Goal: Task Accomplishment & Management: Complete application form

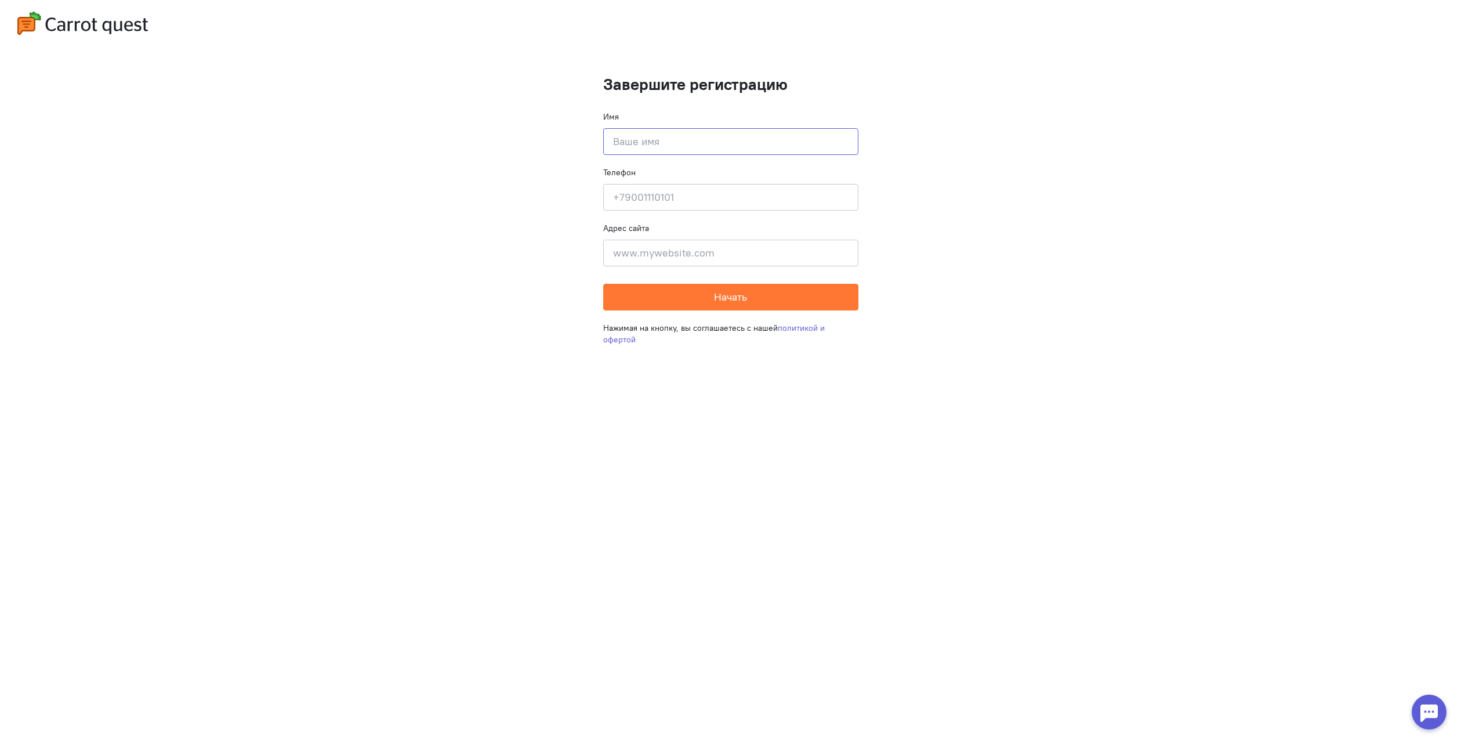
click at [785, 150] on input at bounding box center [730, 141] width 255 height 27
type input "TestTest"
type input "[PHONE_NUMBER]"
drag, startPoint x: 707, startPoint y: 191, endPoint x: 441, endPoint y: 193, distance: 266.2
click at [450, 193] on cq-completion-registration "Завершите регистрацию Имя TestTest Телефон [PHONE_NUMBER] Адрес сайта Введите а…" at bounding box center [730, 372] width 1461 height 744
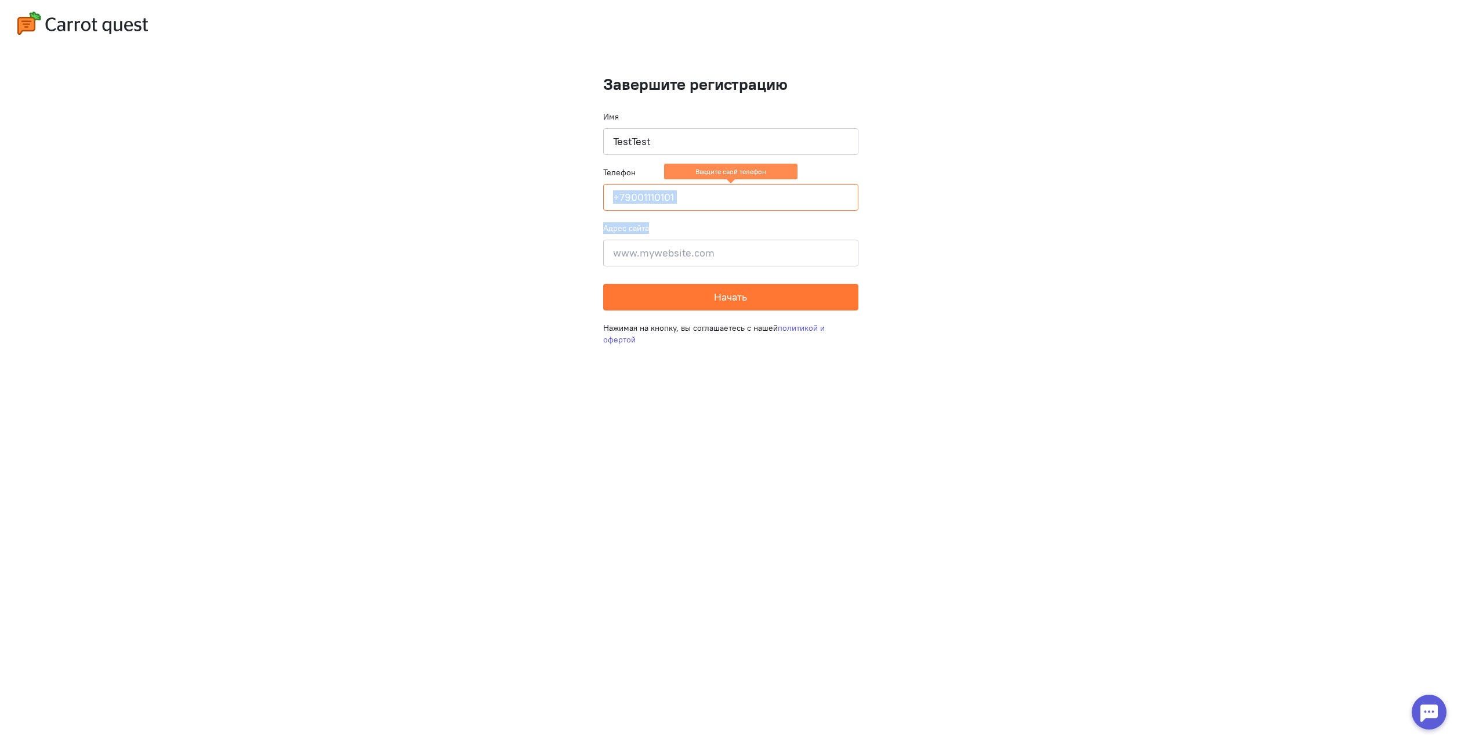
click at [1027, 209] on cq-completion-registration "Завершите регистрацию Имя TestTest Телефон Введите свой телефон Адрес сайта Вве…" at bounding box center [730, 372] width 1461 height 744
click at [680, 212] on form "Завершите регистрацию Имя TestTest Телефон Введите свой телефон Адрес сайта Вве…" at bounding box center [730, 192] width 255 height 235
click at [686, 202] on input at bounding box center [730, 197] width 255 height 27
click at [1074, 240] on cq-completion-registration "Завершите регистрацию Имя TestTest Телефон Введите свой телефон Адрес сайта Вве…" at bounding box center [730, 372] width 1461 height 744
click at [770, 262] on input at bounding box center [730, 253] width 255 height 27
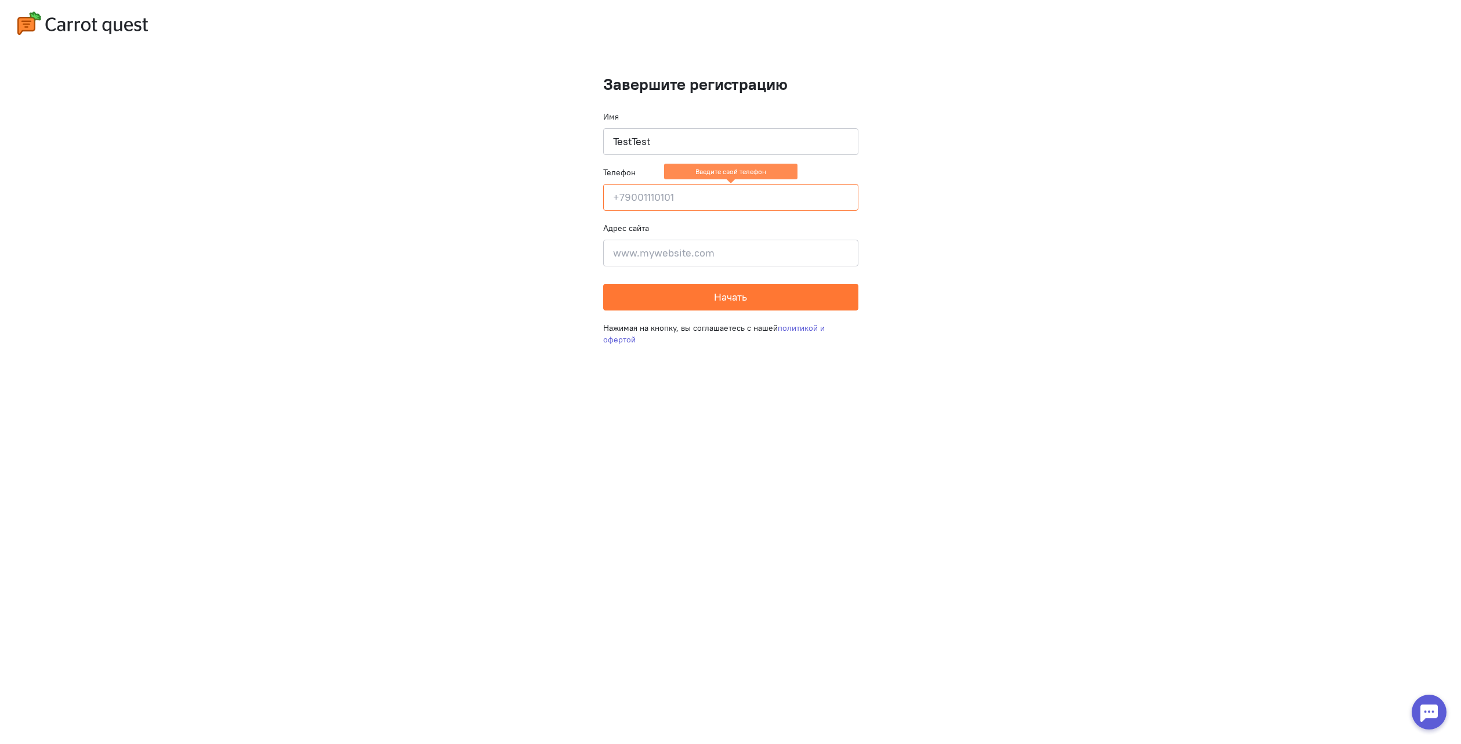
click at [1005, 247] on cq-completion-registration "Завершите регистрацию Имя TestTest Телефон Введите свой телефон Адрес сайта Вве…" at bounding box center [730, 372] width 1461 height 744
